Goal: Task Accomplishment & Management: Use online tool/utility

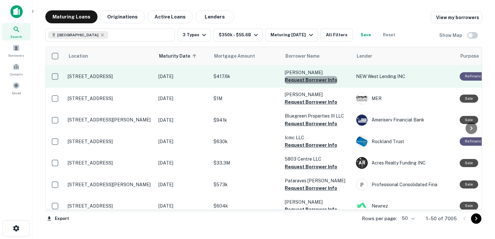
click at [322, 80] on button "Request Borrower Info" at bounding box center [311, 80] width 52 height 8
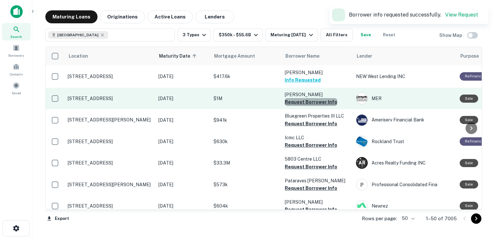
click at [312, 104] on button "Request Borrower Info" at bounding box center [311, 102] width 52 height 8
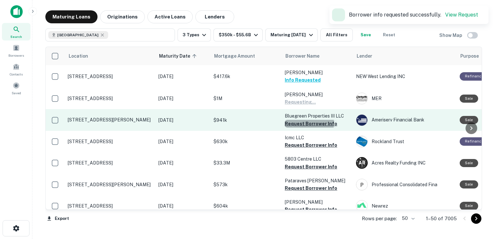
click at [308, 123] on button "Request Borrower Info" at bounding box center [311, 124] width 52 height 8
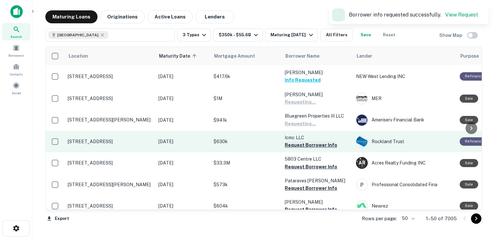
click at [300, 148] on button "Request Borrower Info" at bounding box center [311, 145] width 52 height 8
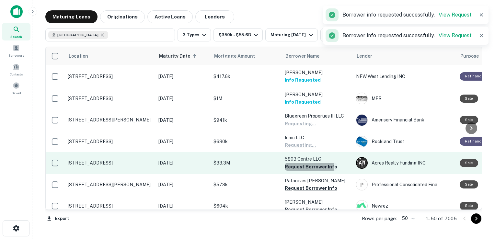
click at [299, 168] on button "Request Borrower Info" at bounding box center [311, 167] width 52 height 8
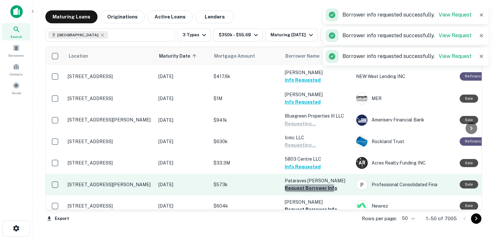
click at [301, 190] on button "Request Borrower Info" at bounding box center [311, 188] width 52 height 8
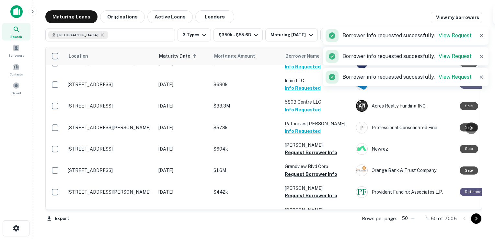
scroll to position [60, 0]
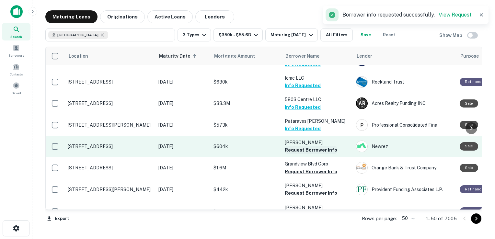
click at [300, 152] on button "Request Borrower Info" at bounding box center [311, 150] width 52 height 8
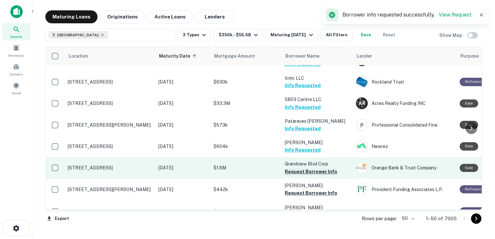
click at [300, 168] on button "Request Borrower Info" at bounding box center [311, 172] width 52 height 8
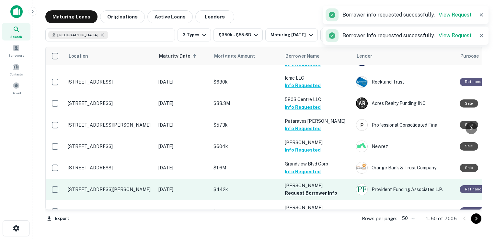
click at [300, 187] on p "[PERSON_NAME]" at bounding box center [317, 185] width 65 height 7
click at [301, 192] on button "Request Borrower Info" at bounding box center [311, 193] width 52 height 8
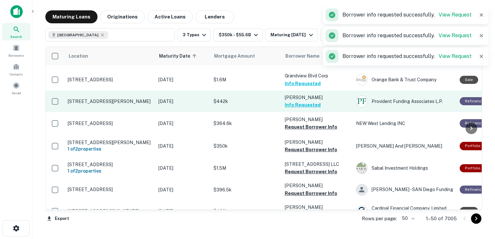
scroll to position [148, 0]
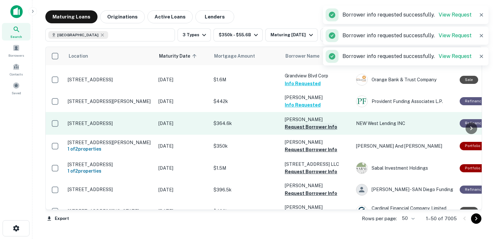
click at [297, 126] on button "Request Borrower Info" at bounding box center [311, 127] width 52 height 8
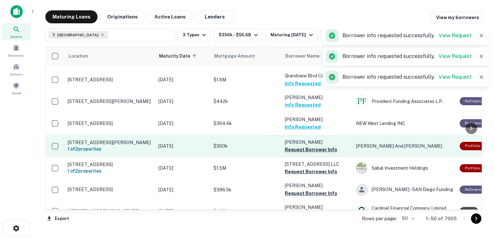
click at [299, 149] on button "Request Borrower Info" at bounding box center [311, 150] width 52 height 8
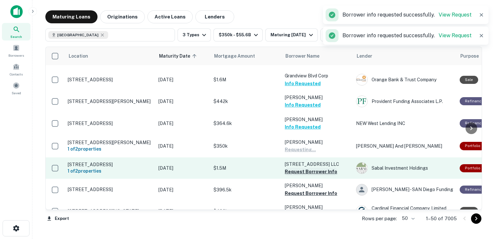
click at [303, 169] on button "Request Borrower Info" at bounding box center [311, 172] width 52 height 8
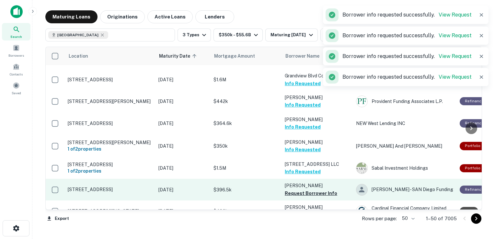
click at [307, 199] on td "[PERSON_NAME] Request Borrower Info" at bounding box center [317, 189] width 71 height 21
click at [307, 194] on button "Request Borrower Info" at bounding box center [311, 194] width 52 height 8
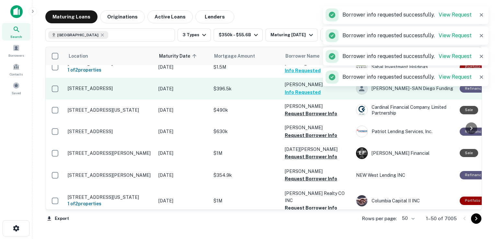
scroll to position [269, 0]
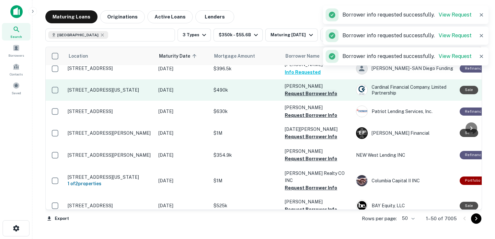
click at [305, 95] on button "Request Borrower Info" at bounding box center [311, 94] width 52 height 8
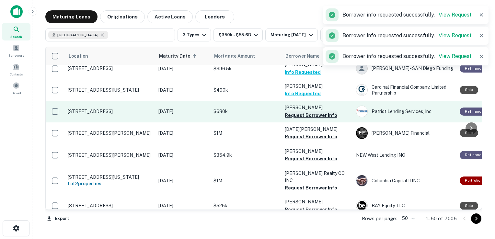
click at [303, 117] on button "Request Borrower Info" at bounding box center [311, 115] width 52 height 8
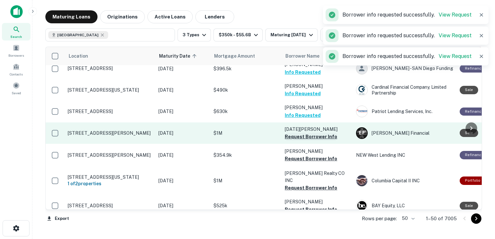
click at [309, 134] on button "Request Borrower Info" at bounding box center [311, 137] width 52 height 8
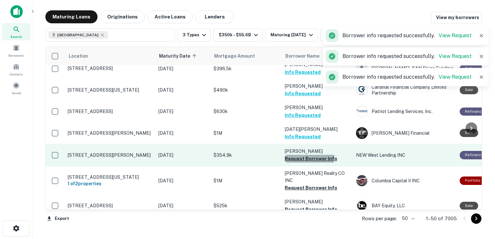
click at [308, 156] on button "Request Borrower Info" at bounding box center [311, 159] width 52 height 8
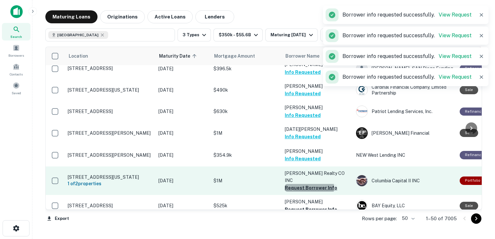
click at [307, 184] on button "Request Borrower Info" at bounding box center [311, 188] width 52 height 8
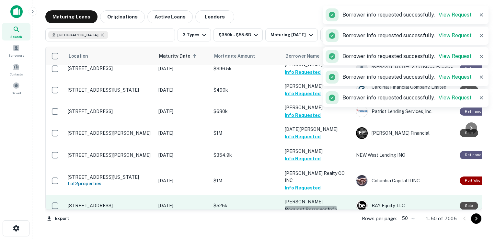
click at [310, 206] on button "Request Borrower Info" at bounding box center [311, 210] width 52 height 8
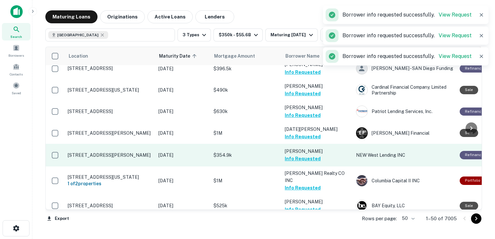
scroll to position [270, 0]
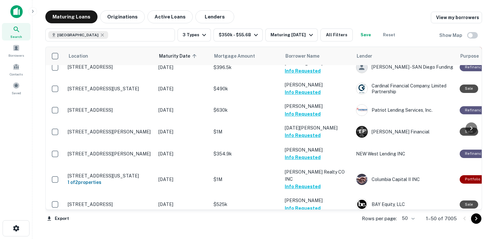
click at [414, 219] on body "Search Borrowers Contacts Saved Maturing Loans Originations Active Loans Lender…" at bounding box center [247, 119] width 495 height 239
click at [410, 230] on li "100" at bounding box center [409, 226] width 19 height 12
type input "***"
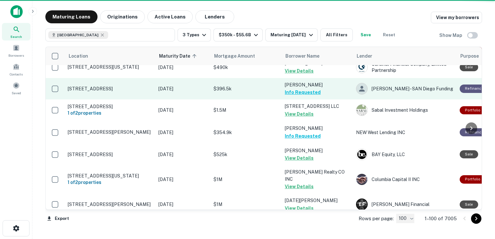
scroll to position [423, 0]
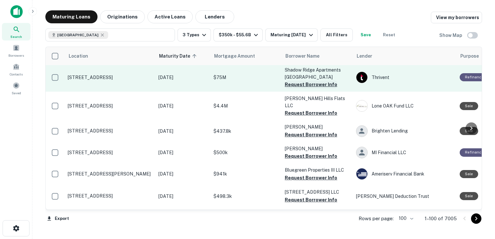
click at [297, 81] on button "Request Borrower Info" at bounding box center [311, 85] width 52 height 8
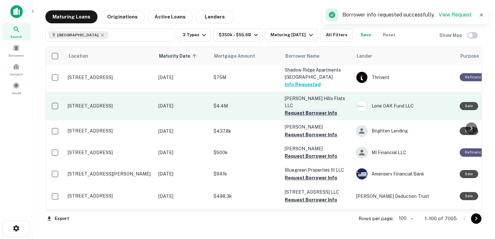
click at [299, 109] on button "Request Borrower Info" at bounding box center [311, 113] width 52 height 8
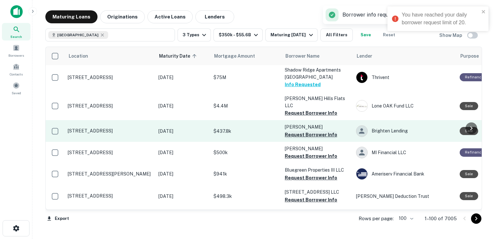
click at [300, 131] on button "Request Borrower Info" at bounding box center [311, 135] width 52 height 8
